Goal: Use online tool/utility: Utilize a website feature to perform a specific function

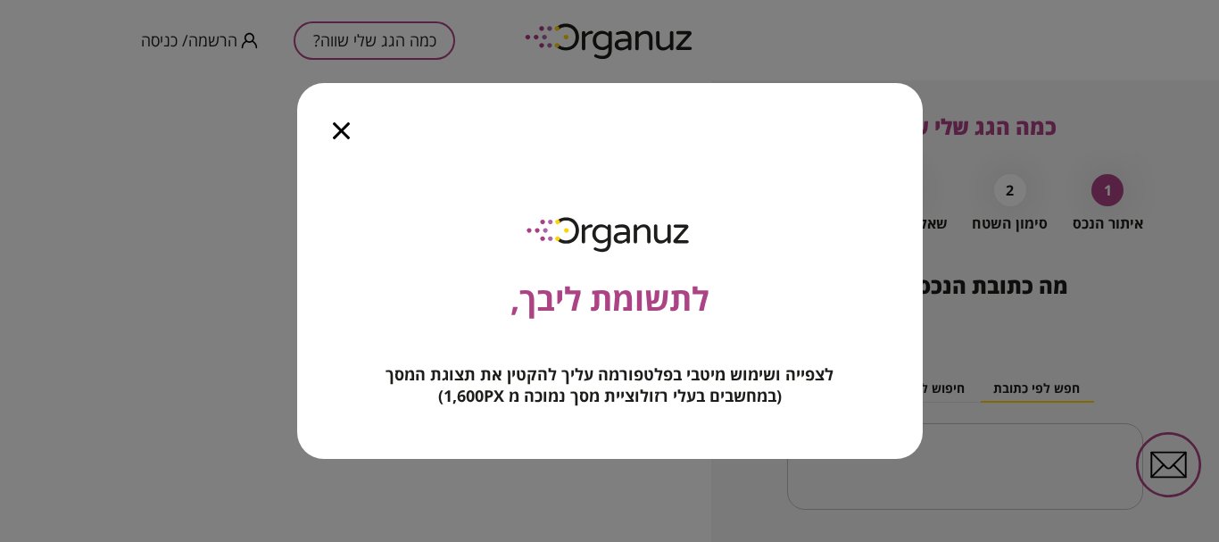
click at [349, 129] on icon "button" at bounding box center [341, 130] width 17 height 17
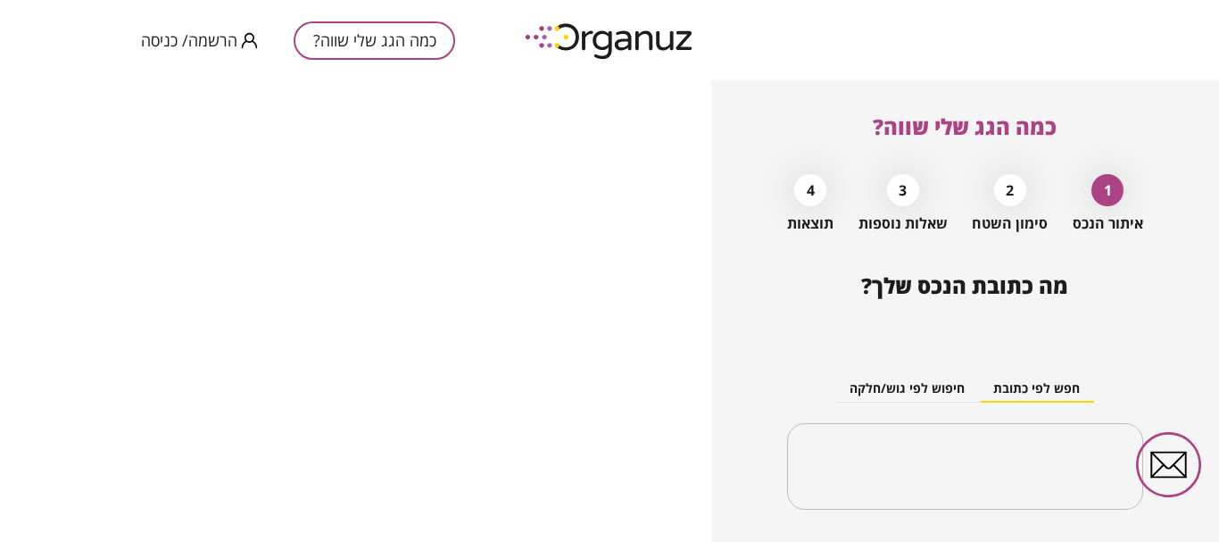
click at [1052, 383] on button "חפש לפי כתובת" at bounding box center [1036, 389] width 115 height 27
click at [1011, 385] on button "חפש לפי כתובת" at bounding box center [1036, 389] width 115 height 27
click at [1009, 440] on div "​" at bounding box center [964, 466] width 355 height 87
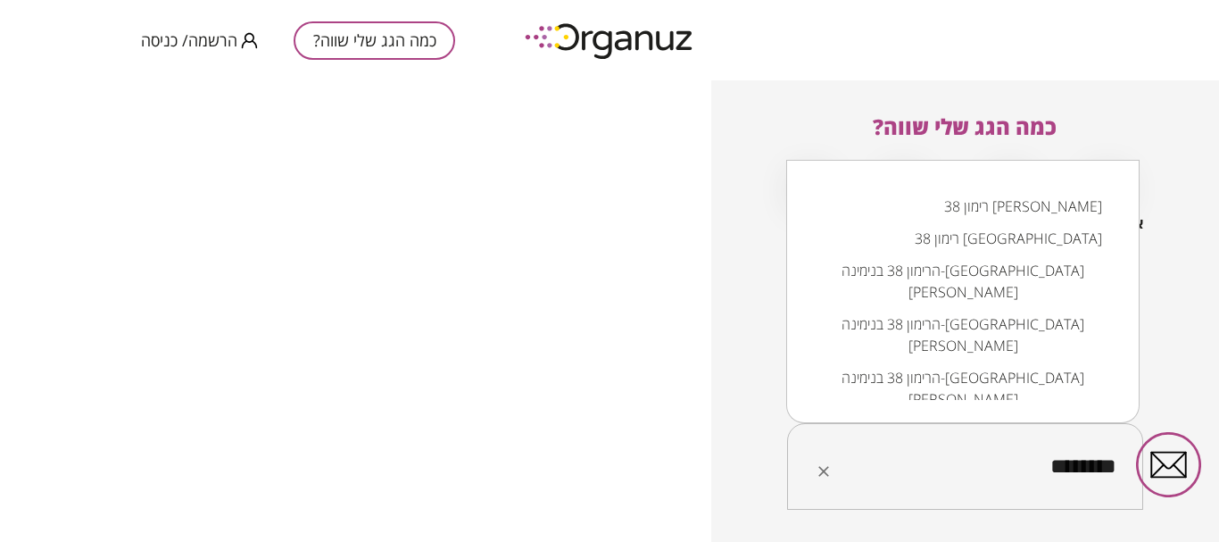
click at [1043, 211] on li "רימון 38 [PERSON_NAME]" at bounding box center [963, 206] width 307 height 32
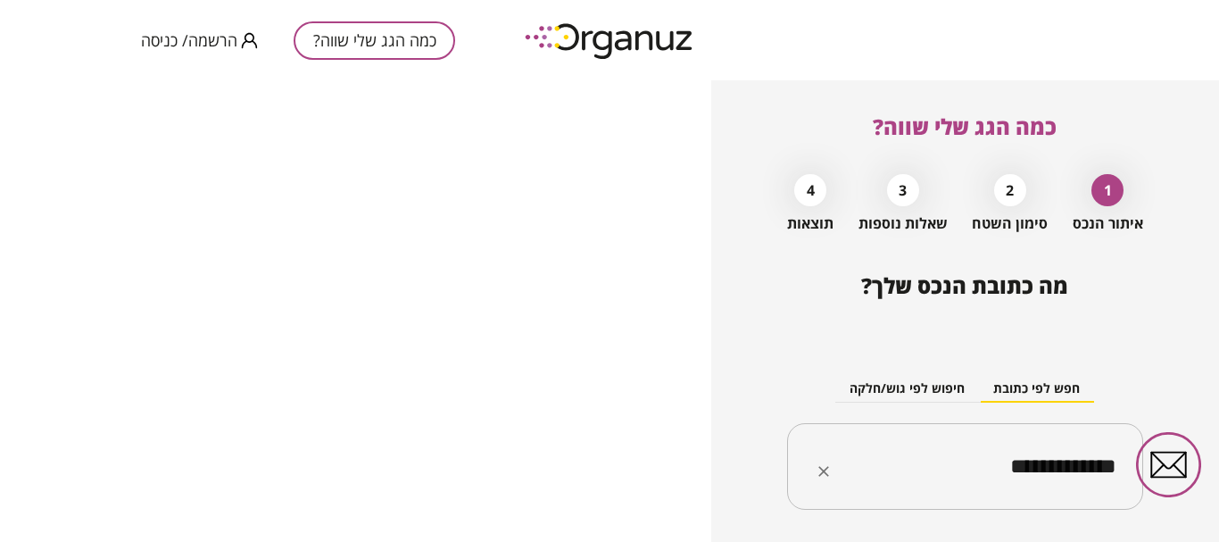
type input "**********"
drag, startPoint x: 869, startPoint y: 427, endPoint x: 861, endPoint y: 337, distance: 89.6
click at [861, 337] on div "**********" at bounding box center [964, 428] width 355 height 194
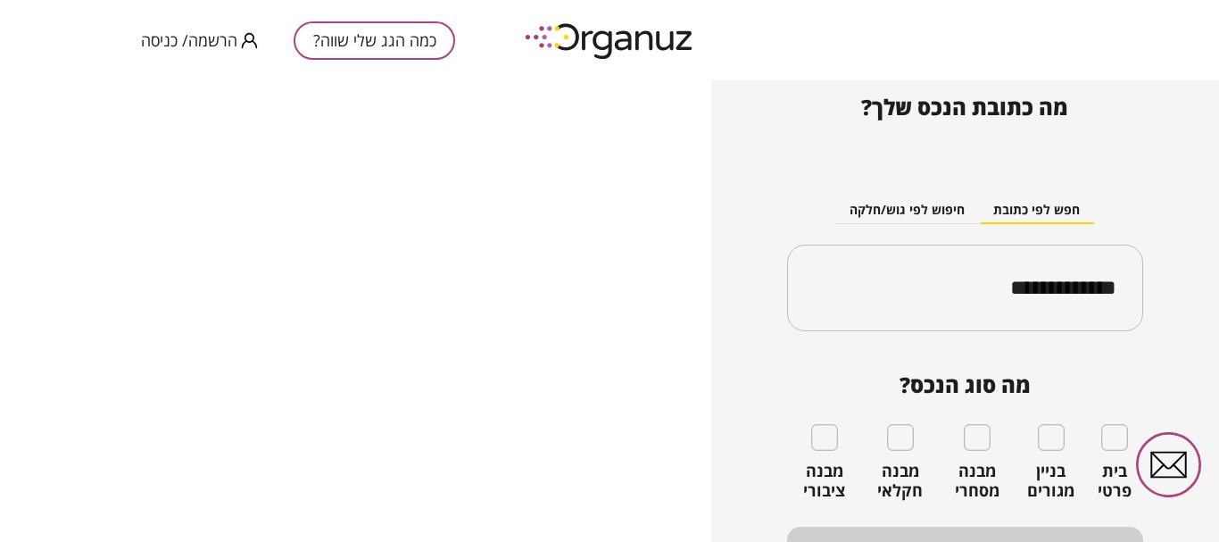
scroll to position [211, 0]
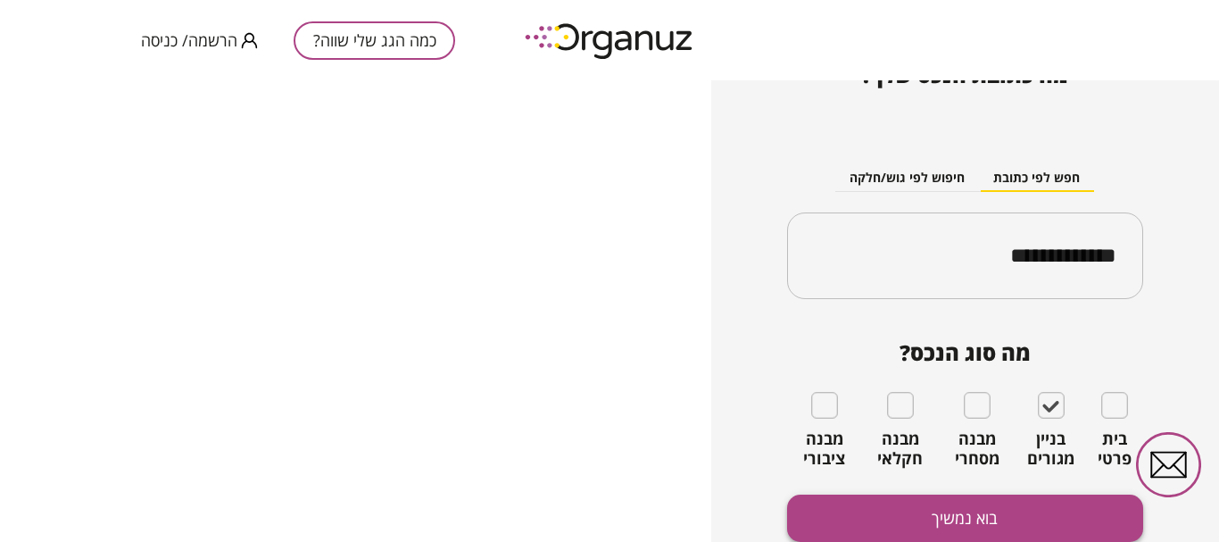
click at [977, 512] on button "בוא נמשיך" at bounding box center [964, 518] width 355 height 47
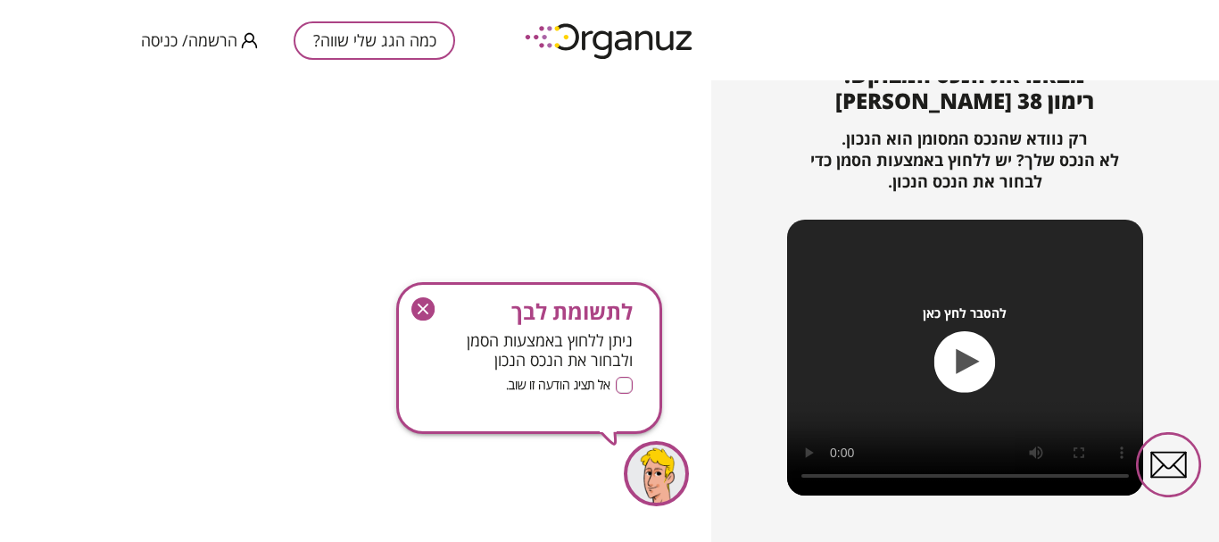
click at [951, 365] on icon "button" at bounding box center [966, 362] width 62 height 62
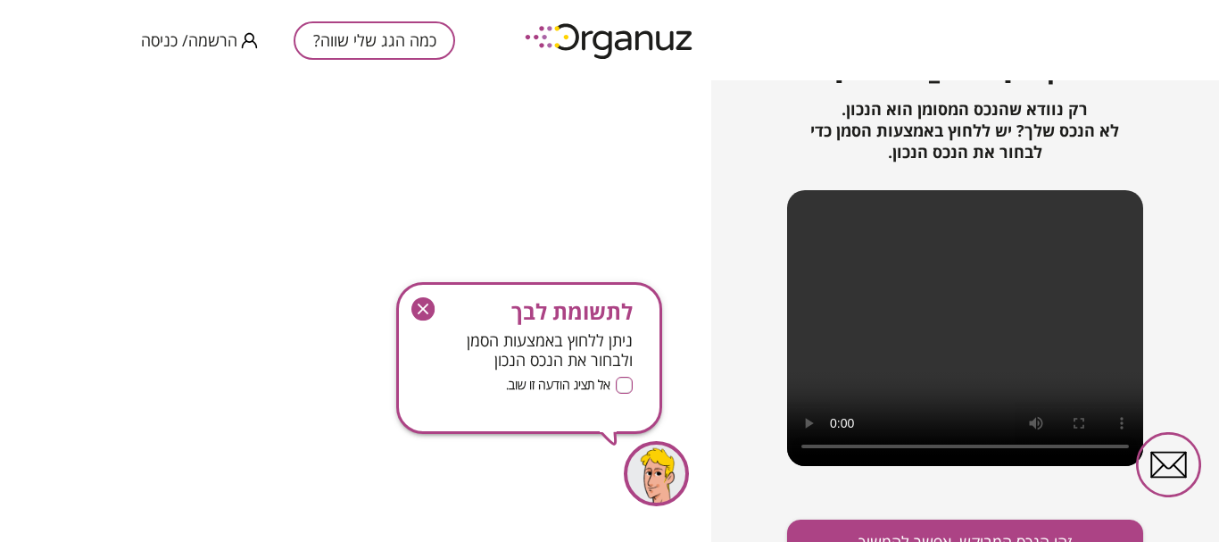
scroll to position [265, 0]
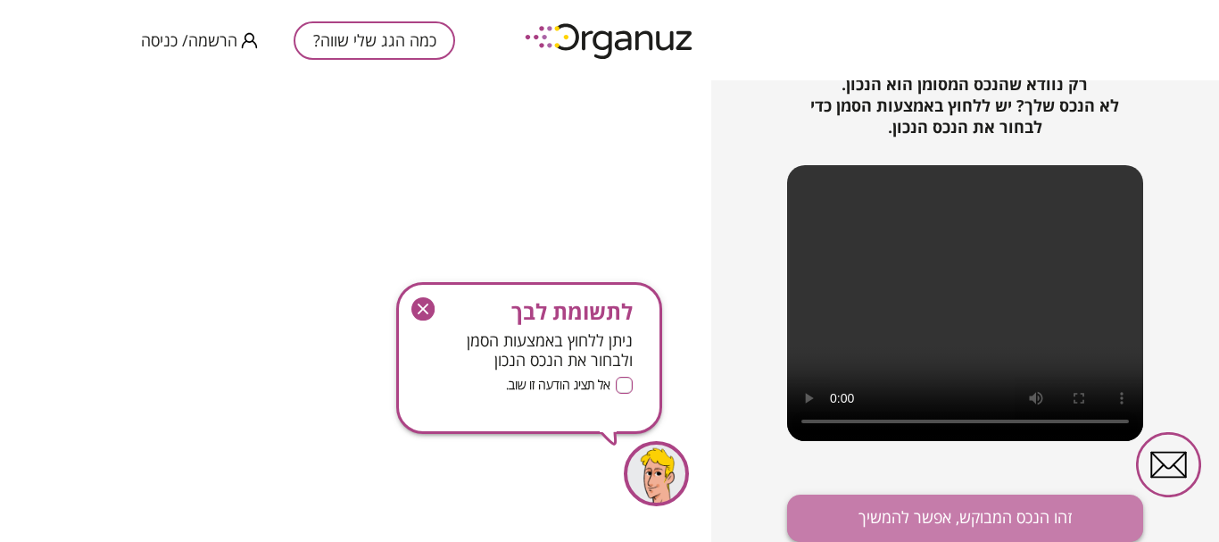
click at [916, 512] on button "זהו הנכס המבוקש, אפשר להמשיך" at bounding box center [964, 518] width 355 height 47
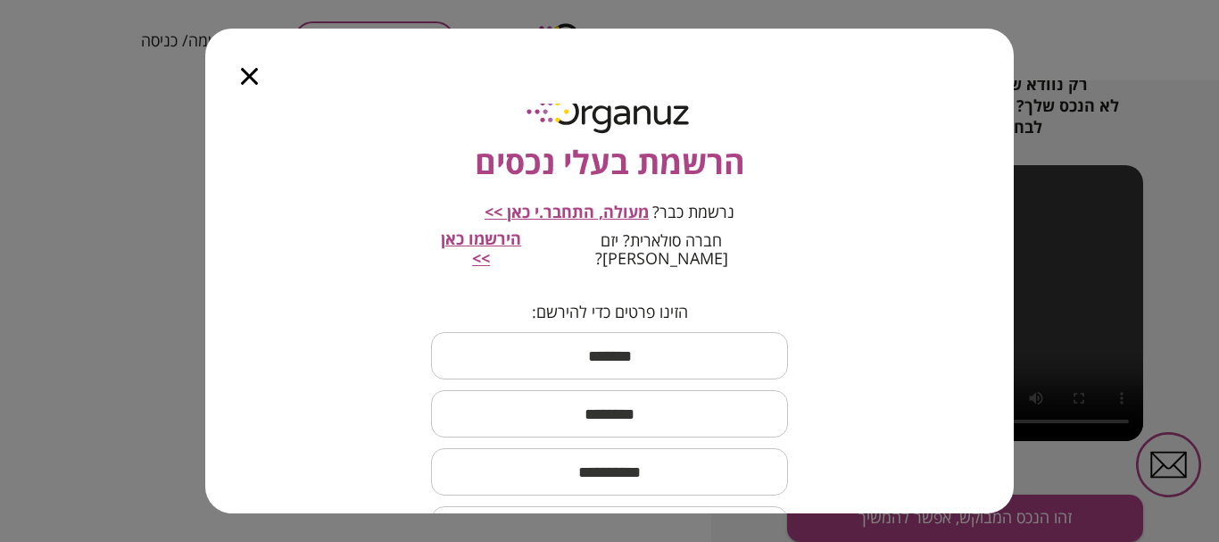
scroll to position [89, 0]
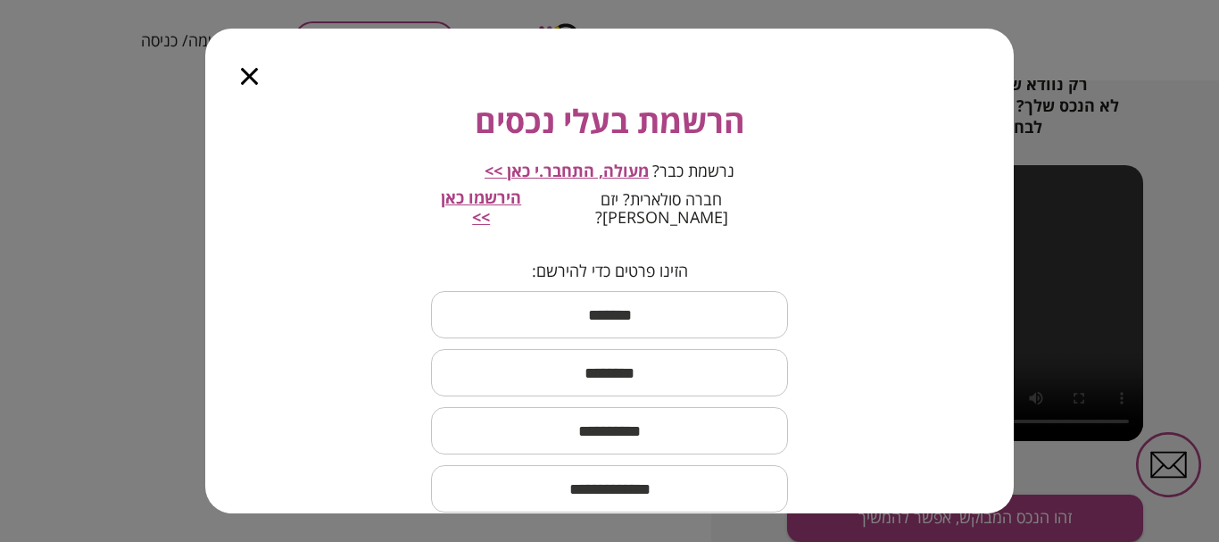
click at [252, 78] on icon "button" at bounding box center [249, 76] width 17 height 17
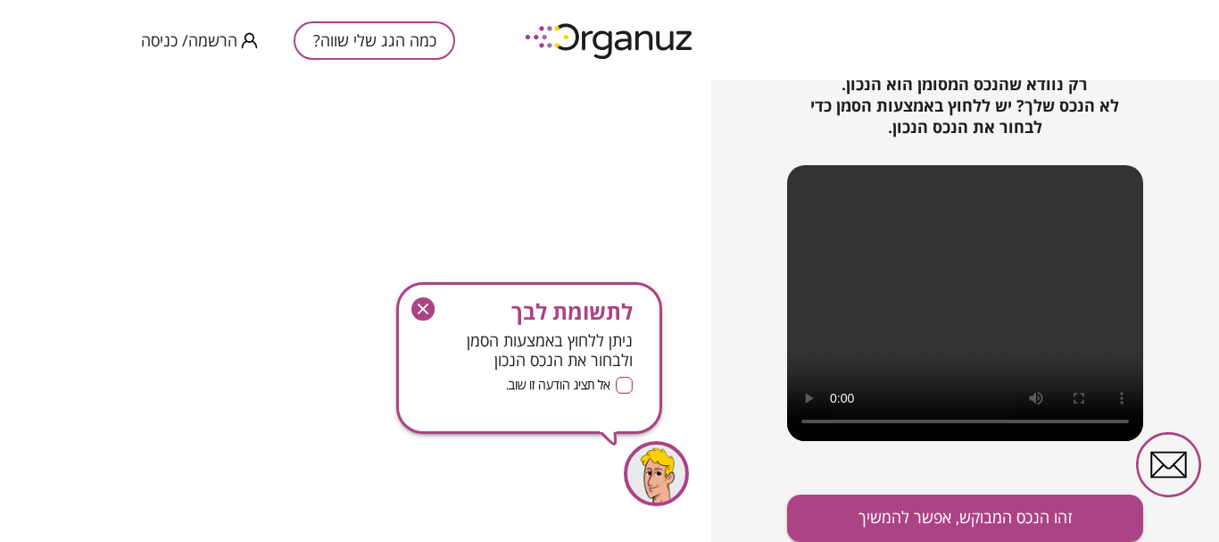
click at [421, 312] on icon "button" at bounding box center [423, 309] width 11 height 11
